Goal: Information Seeking & Learning: Learn about a topic

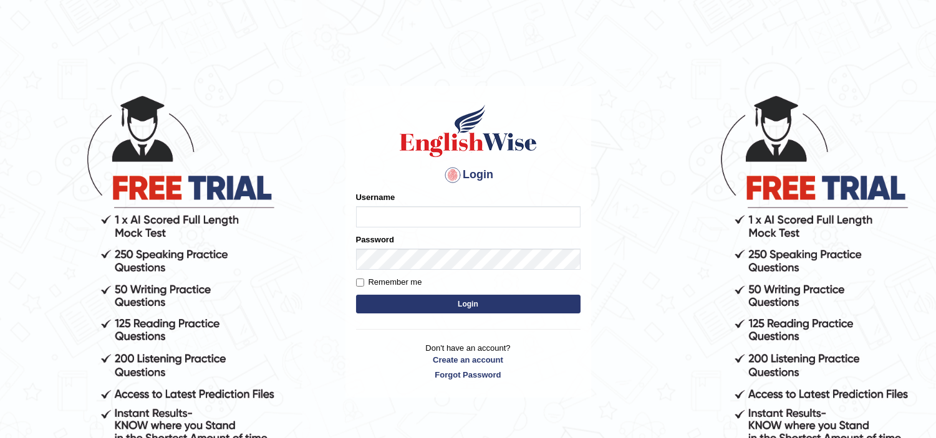
click at [368, 214] on input "Username" at bounding box center [468, 216] width 224 height 21
type input "jaspreet1991"
click at [438, 307] on button "Login" at bounding box center [468, 304] width 224 height 19
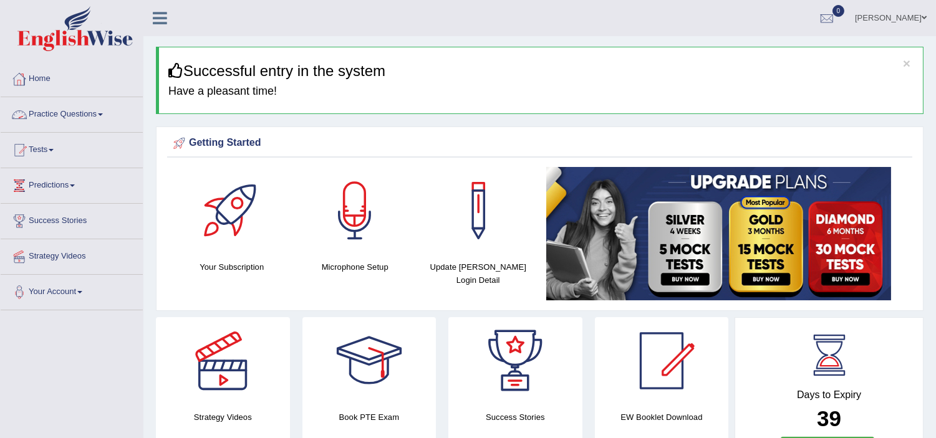
click at [64, 113] on link "Practice Questions" at bounding box center [72, 112] width 142 height 31
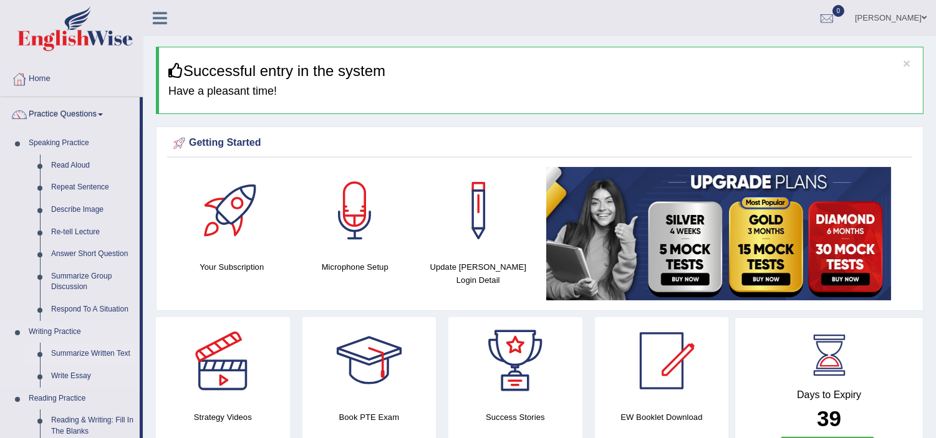
click at [80, 354] on link "Summarize Written Text" at bounding box center [93, 354] width 94 height 22
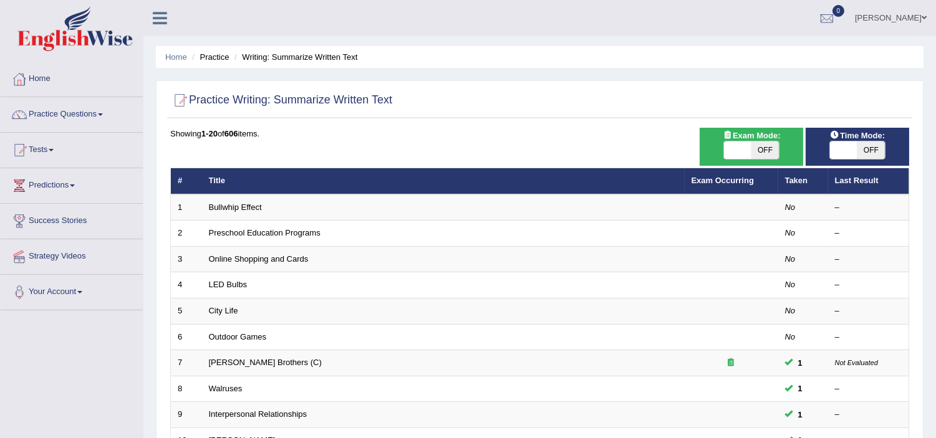
click at [757, 146] on span "OFF" at bounding box center [764, 150] width 27 height 17
checkbox input "true"
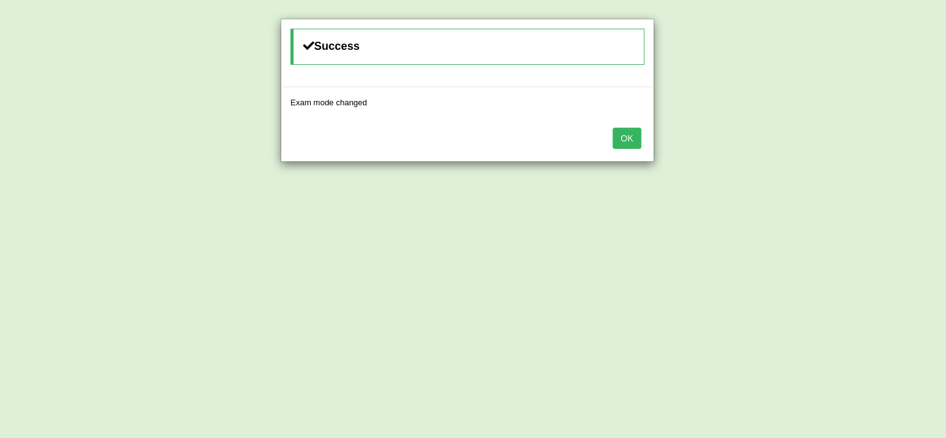
click at [627, 133] on button "OK" at bounding box center [627, 138] width 29 height 21
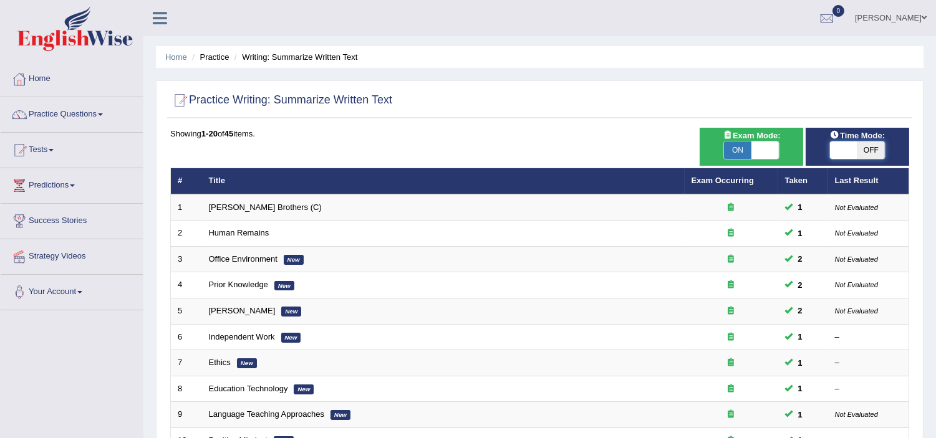
click at [853, 142] on span at bounding box center [843, 150] width 27 height 17
checkbox input "true"
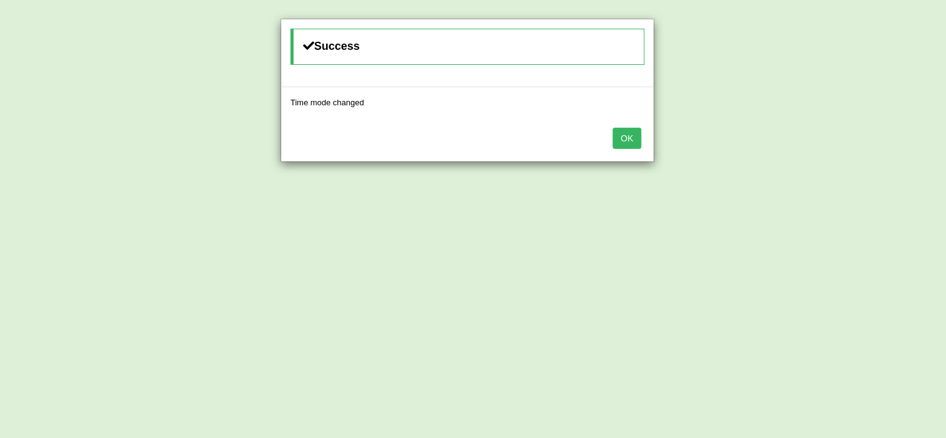
click at [622, 138] on button "OK" at bounding box center [627, 138] width 29 height 21
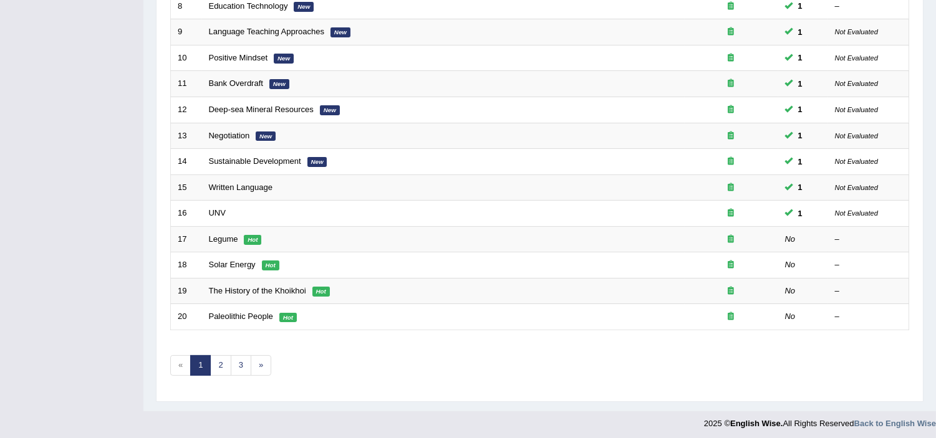
scroll to position [387, 0]
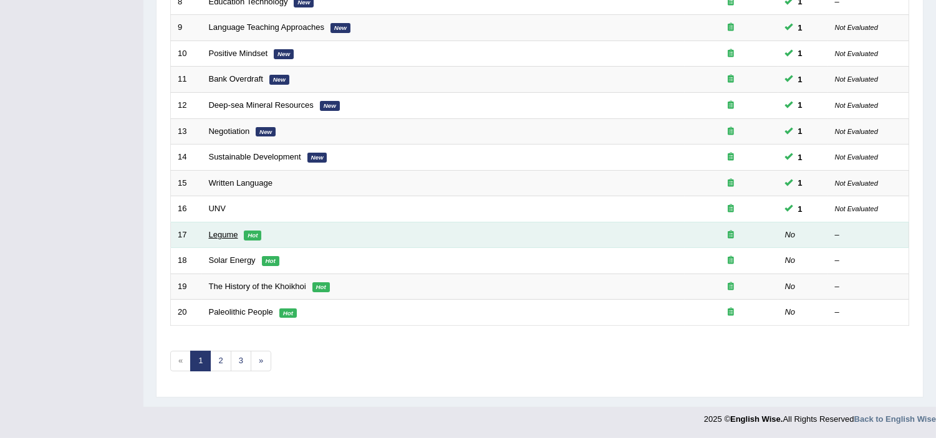
click at [215, 233] on link "Legume" at bounding box center [223, 234] width 29 height 9
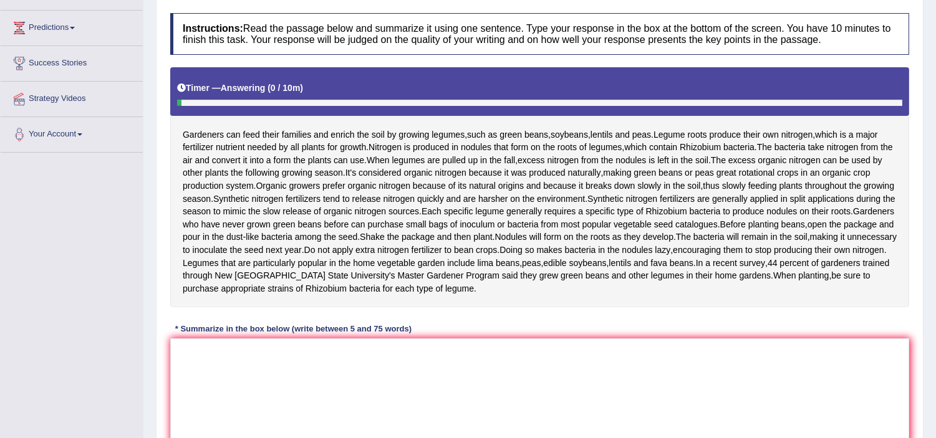
scroll to position [166, 0]
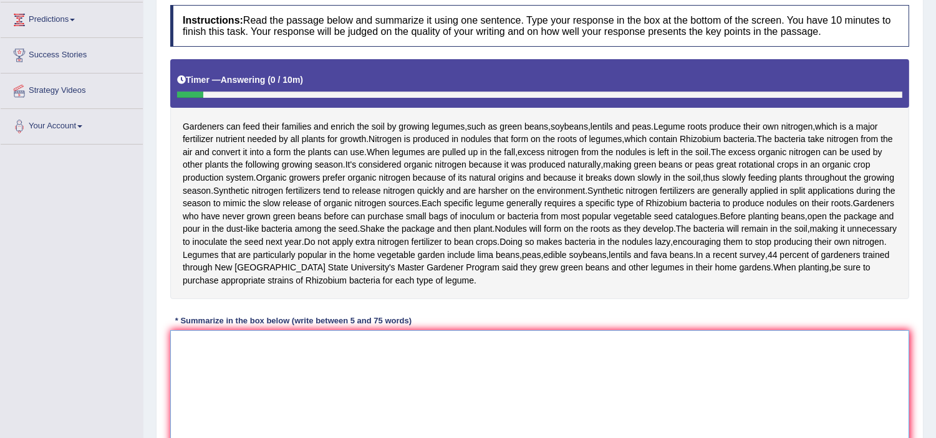
click at [218, 401] on textarea at bounding box center [539, 390] width 739 height 121
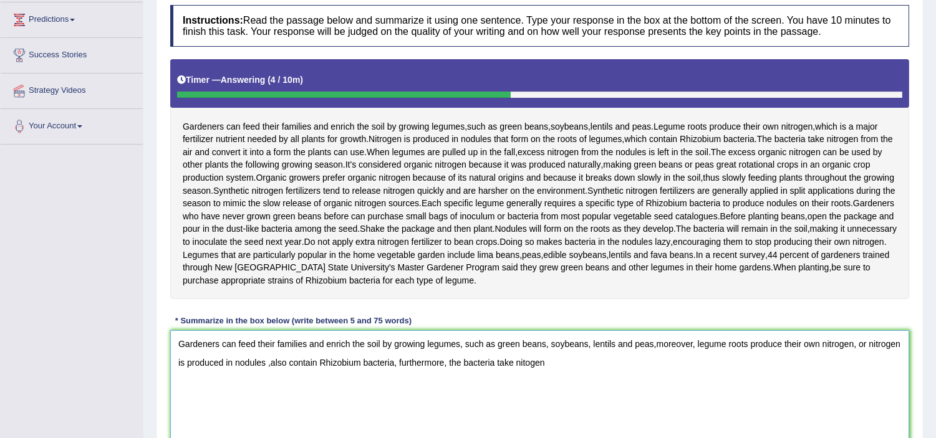
click at [527, 412] on textarea "Gardeners can feed their families and enrich the soil by growing legumes, such …" at bounding box center [539, 390] width 739 height 121
click at [526, 412] on textarea "Gardeners can feed their families and enrich the soil by growing legumes, such …" at bounding box center [539, 390] width 739 height 121
click at [557, 418] on textarea "Gardeners can feed their families and enrich the soil by growing legumes, such …" at bounding box center [539, 390] width 739 height 121
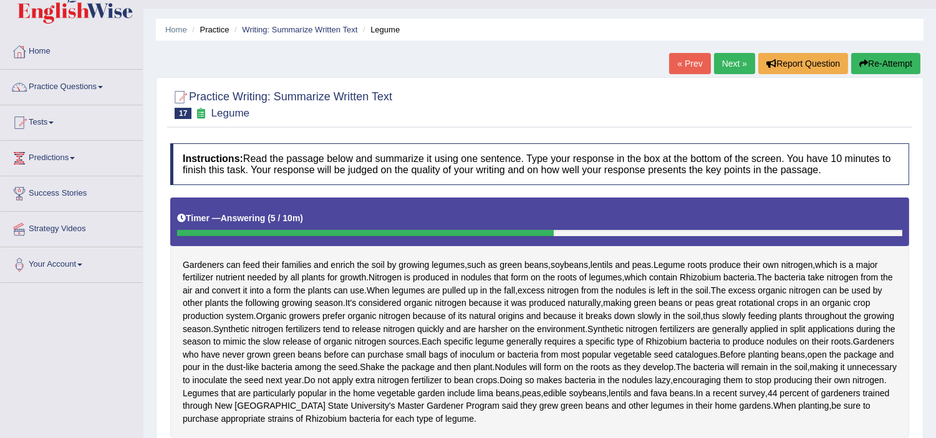
scroll to position [19, 0]
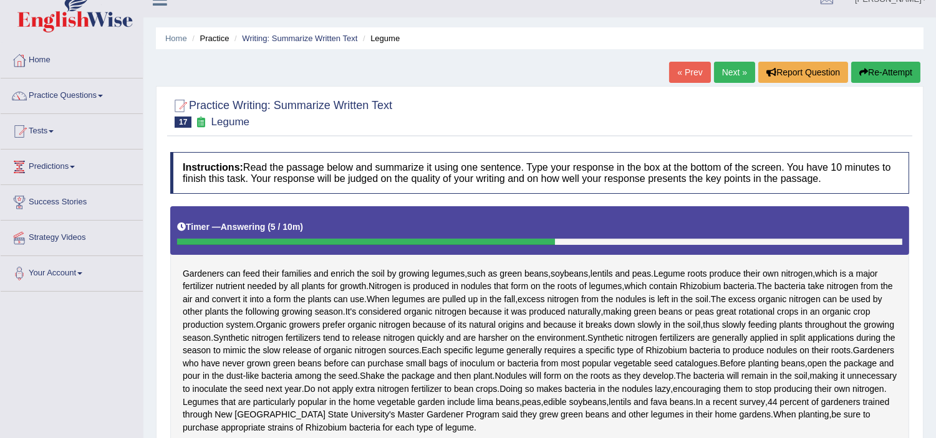
type textarea "Gardeners can feed their families and enrich the soil by growing legumes, such …"
click at [867, 76] on button "Re-Attempt" at bounding box center [885, 72] width 69 height 21
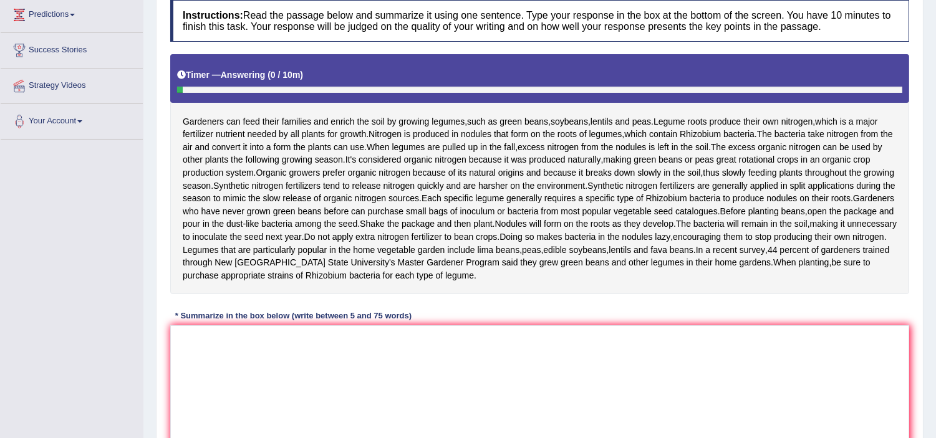
scroll to position [185, 0]
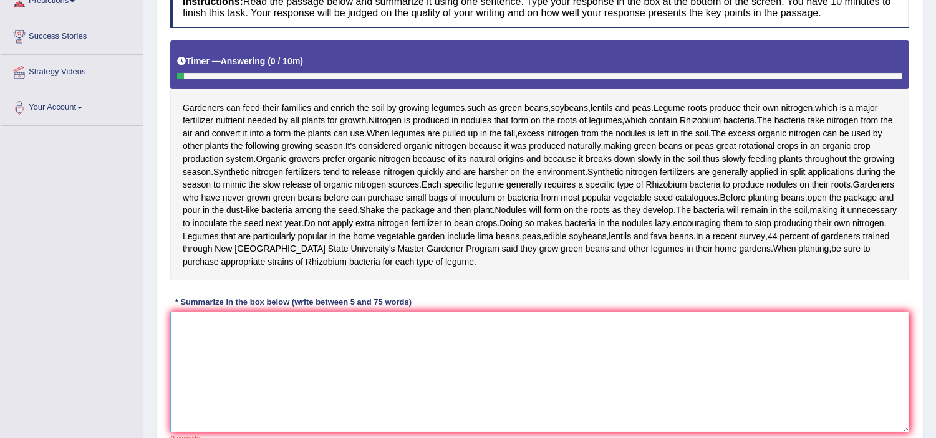
click at [209, 385] on textarea at bounding box center [539, 372] width 739 height 121
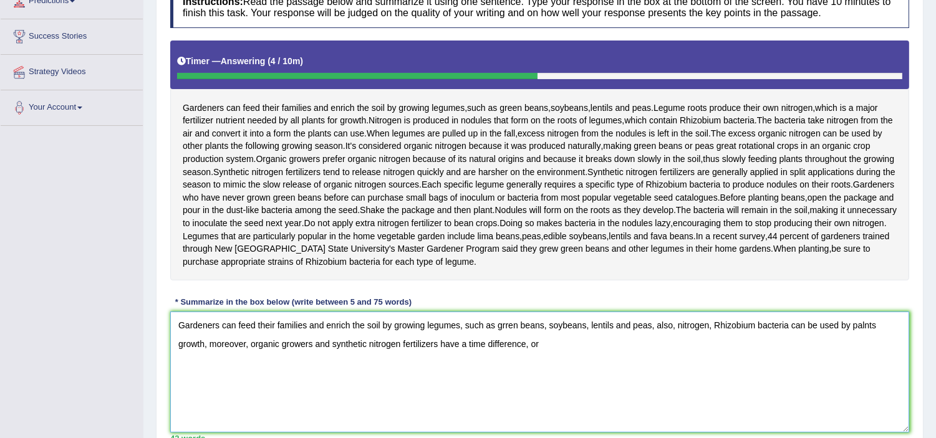
click at [484, 394] on textarea "Gardeners can feed their families and enrich the soil by growing legumes, such …" at bounding box center [539, 372] width 739 height 121
click at [562, 395] on textarea "Gardeners can feed their families and enrich the soil by growing legumes, such …" at bounding box center [539, 372] width 739 height 121
click at [550, 389] on textarea "Gardeners can feed their families and enrich the soil by growing legumes, such …" at bounding box center [539, 372] width 739 height 121
click at [572, 391] on textarea "Gardeners can feed their families and enrich the soil by growing legumes, such …" at bounding box center [539, 372] width 739 height 121
click at [602, 397] on textarea "Gardeners can feed their families and enrich the soil by growing legumes, such …" at bounding box center [539, 372] width 739 height 121
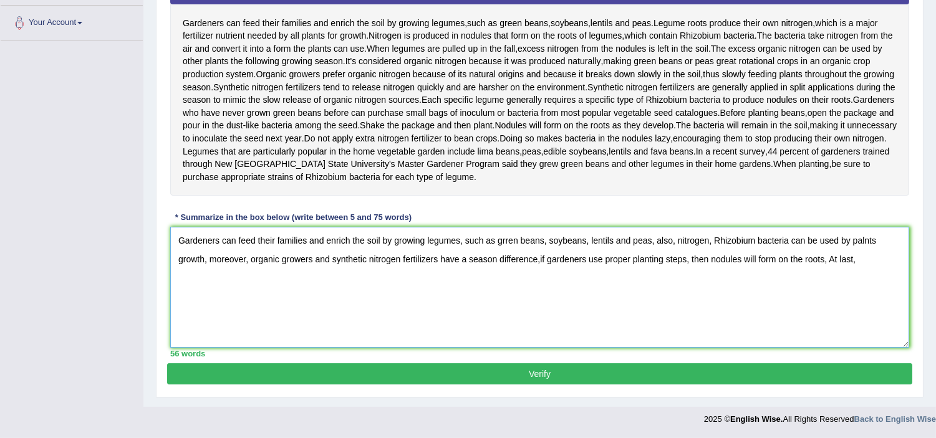
scroll to position [320, 0]
type textarea "Gardeners can feed their families and enrich the soil by growing legumes, such …"
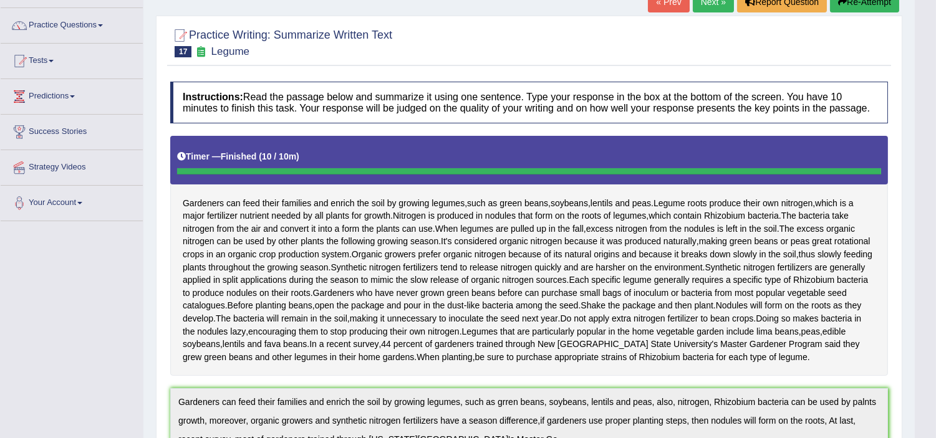
scroll to position [33, 0]
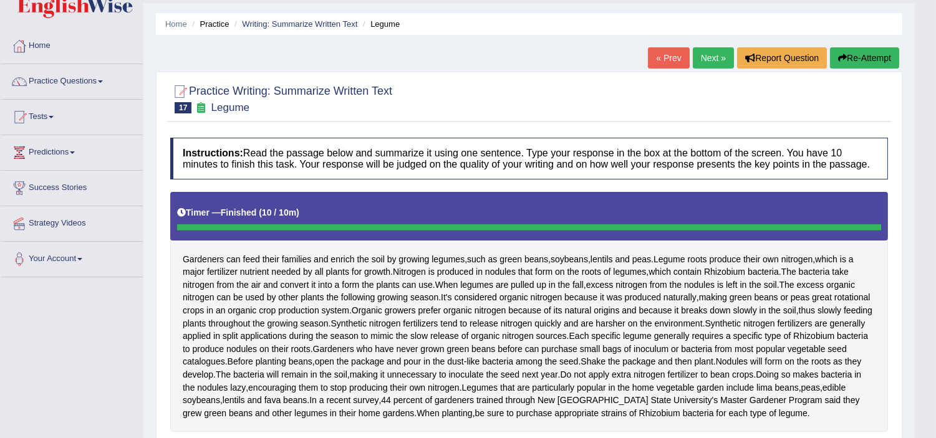
click at [711, 57] on link "Next »" at bounding box center [713, 57] width 41 height 21
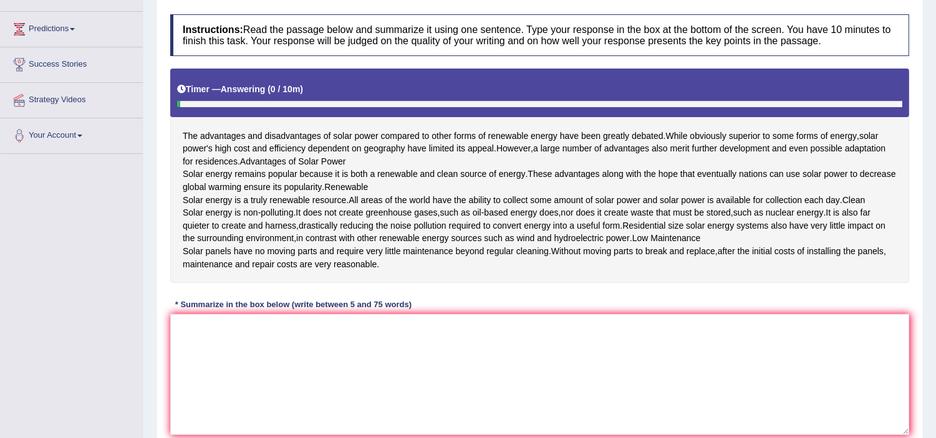
scroll to position [277, 0]
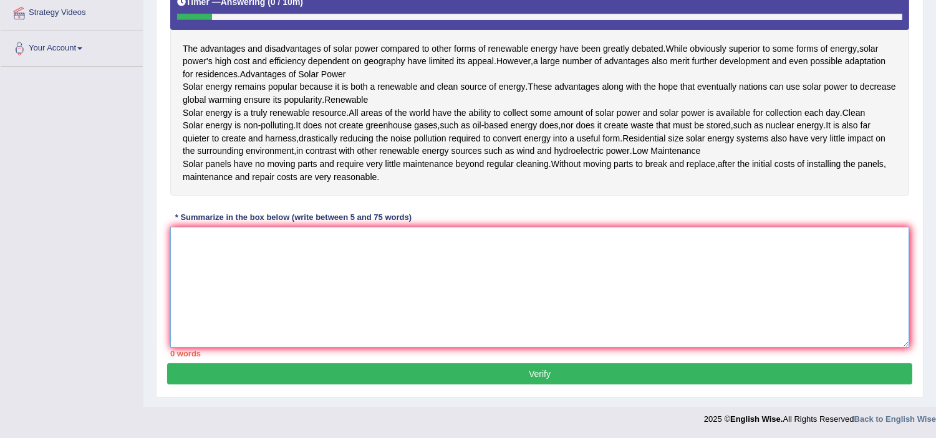
click at [209, 266] on textarea at bounding box center [539, 287] width 739 height 121
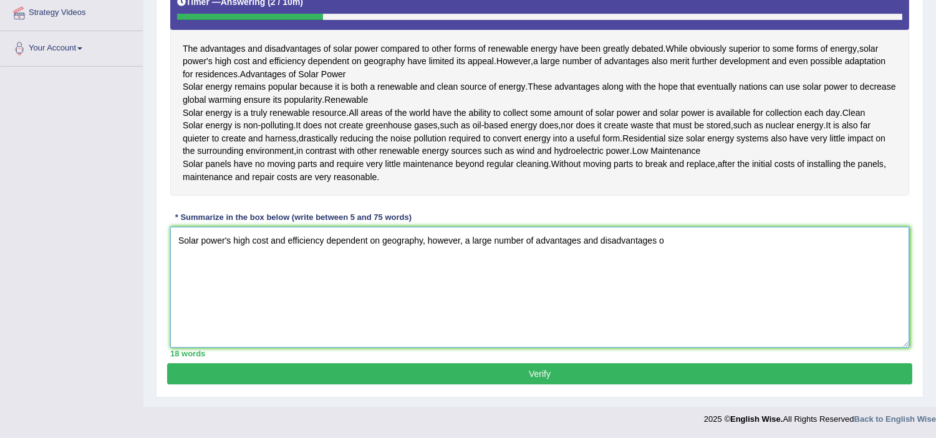
click at [209, 266] on textarea "Solar power's high cost and efficiency dependent on geography, however, a large…" at bounding box center [539, 287] width 739 height 121
click at [670, 259] on textarea "Solar power's high cost and efficiency dependent on geography, however, a large…" at bounding box center [539, 287] width 739 height 121
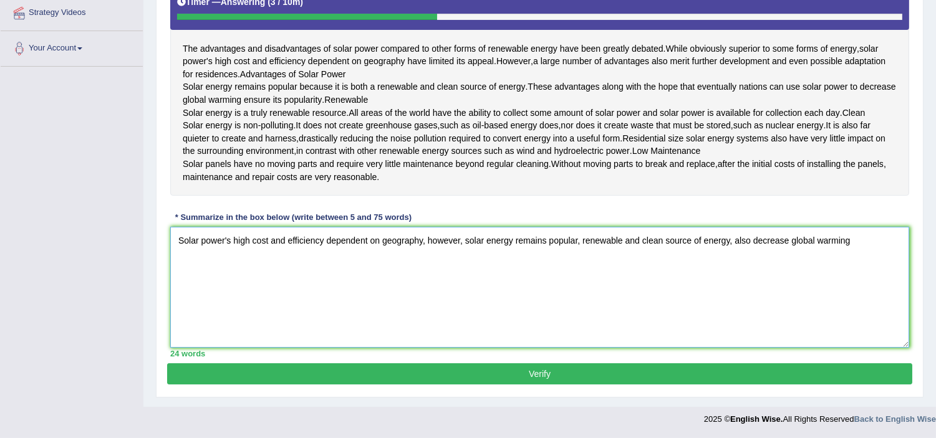
click at [792, 260] on textarea "Solar power's high cost and efficiency dependent on geography, however, solar e…" at bounding box center [539, 287] width 739 height 121
click at [871, 262] on textarea "Solar power's high cost and efficiency dependent on geography, however, solar e…" at bounding box center [539, 287] width 739 height 121
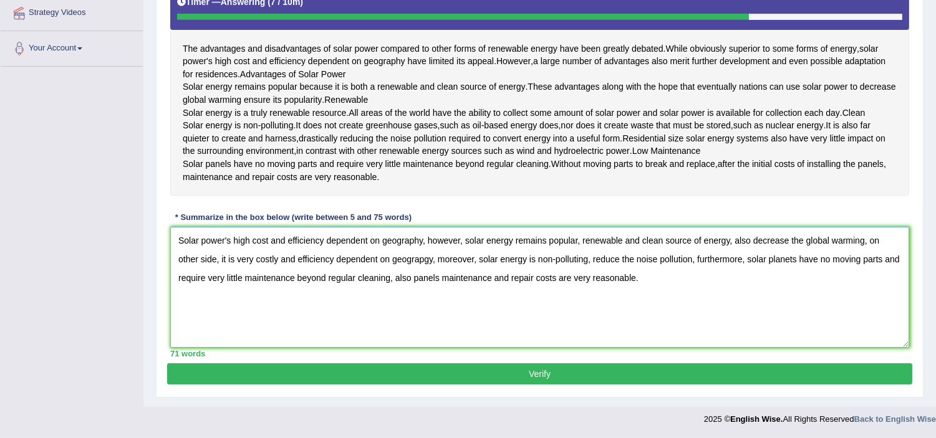
click at [208, 295] on textarea "Solar power's high cost and efficiency dependent on geography, however, solar e…" at bounding box center [539, 287] width 739 height 121
click at [507, 296] on textarea "Solar power's high cost and efficiency dependent on geography, however, solar e…" at bounding box center [539, 287] width 739 height 121
type textarea "Solar power's high cost and efficiency dependent on geography, however, solar e…"
click at [542, 385] on button "Verify" at bounding box center [539, 373] width 745 height 21
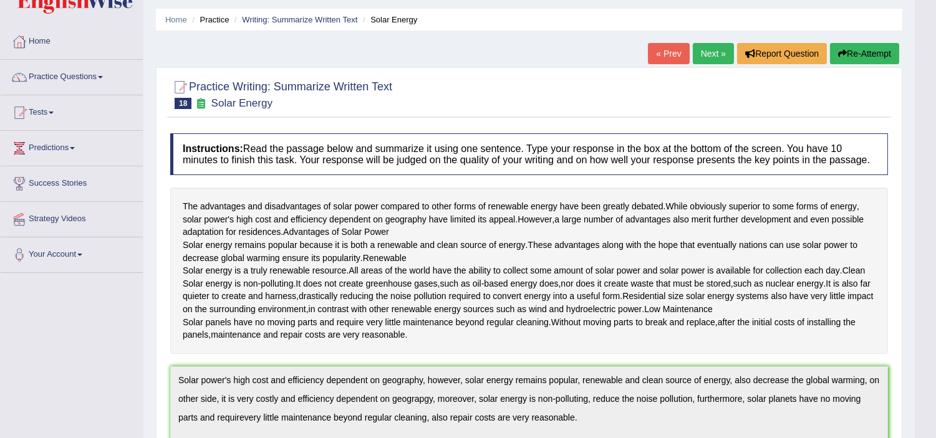
scroll to position [0, 0]
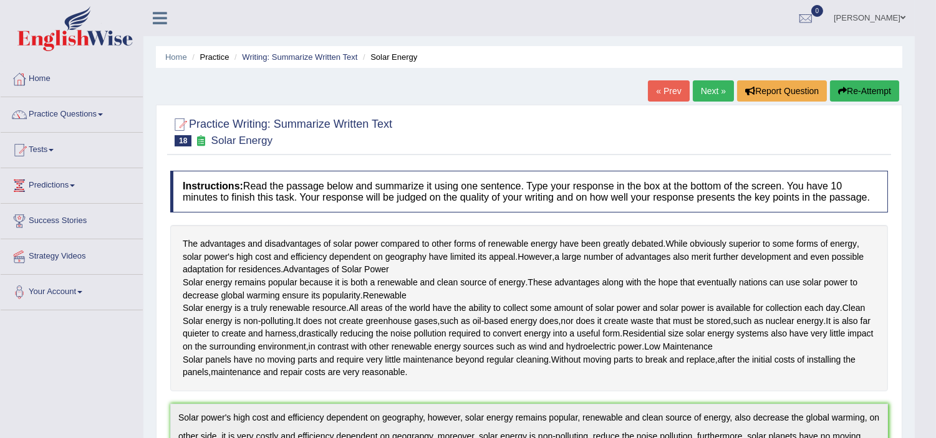
click at [706, 90] on link "Next »" at bounding box center [713, 90] width 41 height 21
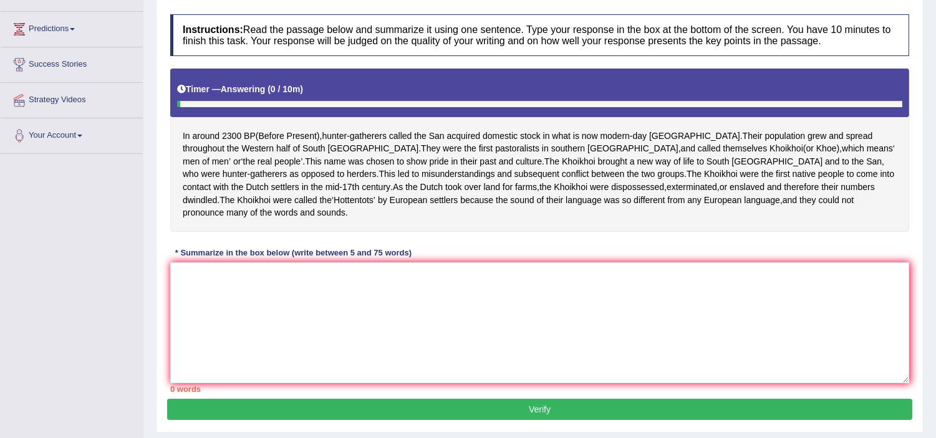
scroll to position [216, 0]
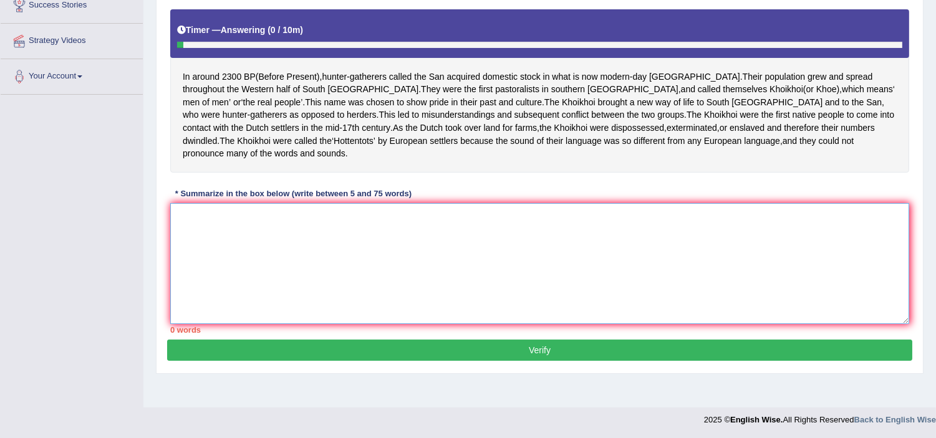
click at [217, 249] on textarea at bounding box center [539, 263] width 739 height 121
